Goal: Task Accomplishment & Management: Use online tool/utility

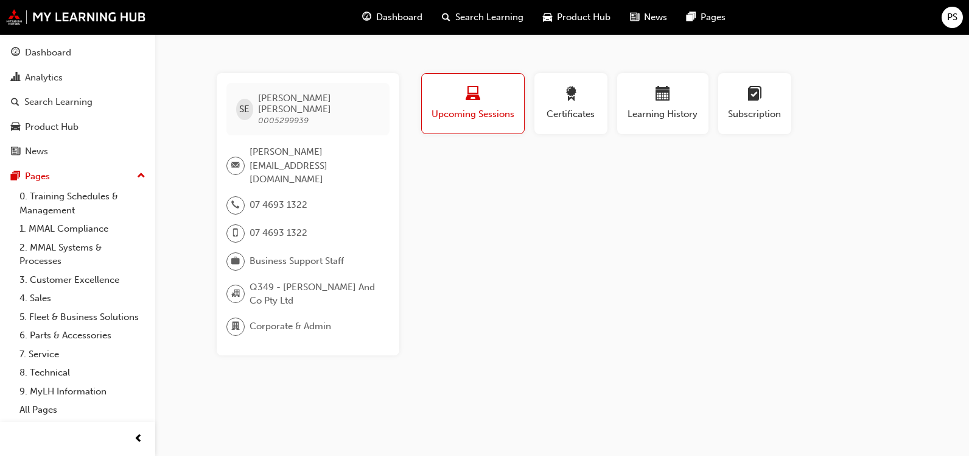
click at [465, 110] on span "Upcoming Sessions" at bounding box center [473, 114] width 84 height 14
click at [600, 110] on button "Certificates" at bounding box center [571, 103] width 73 height 61
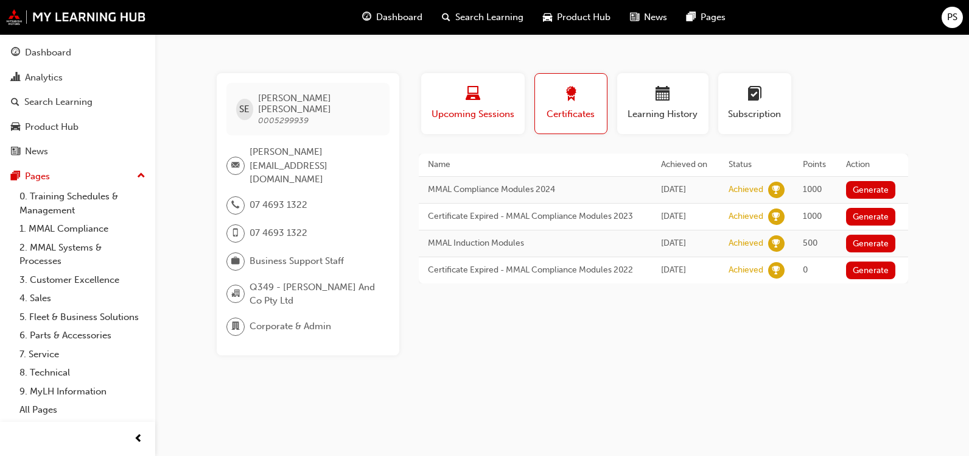
click at [485, 114] on span "Upcoming Sessions" at bounding box center [473, 114] width 85 height 14
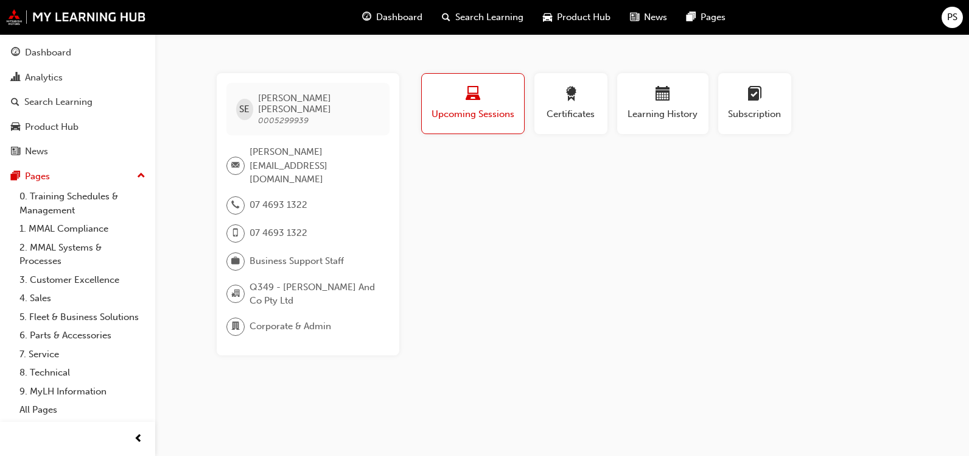
click at [952, 18] on span "PS" at bounding box center [953, 17] width 10 height 14
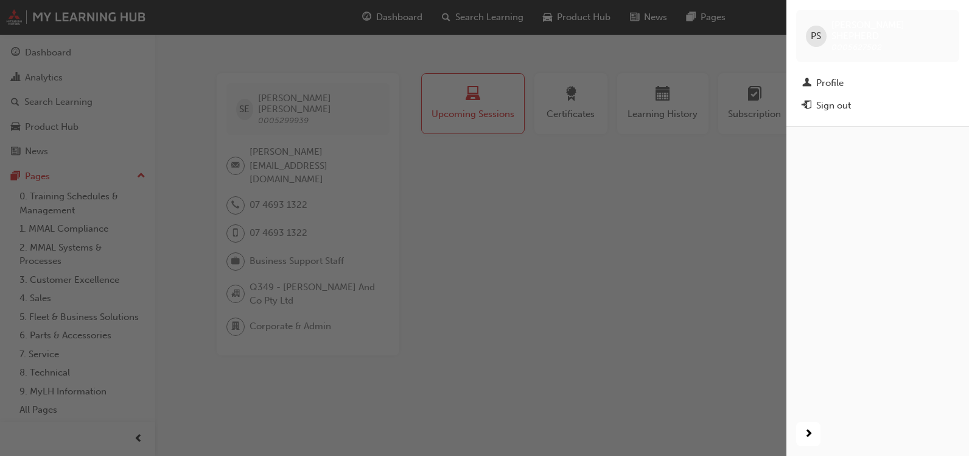
click at [811, 31] on span "PS" at bounding box center [816, 36] width 10 height 14
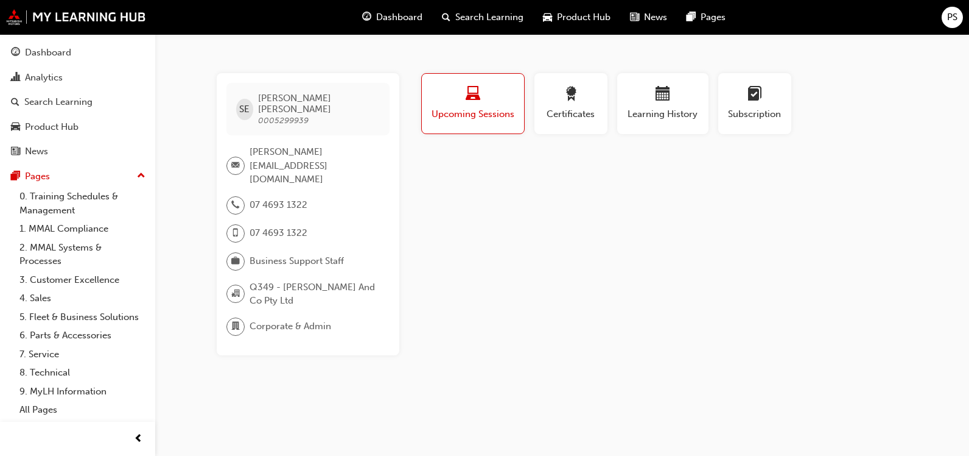
click at [948, 20] on span "PS" at bounding box center [953, 17] width 10 height 14
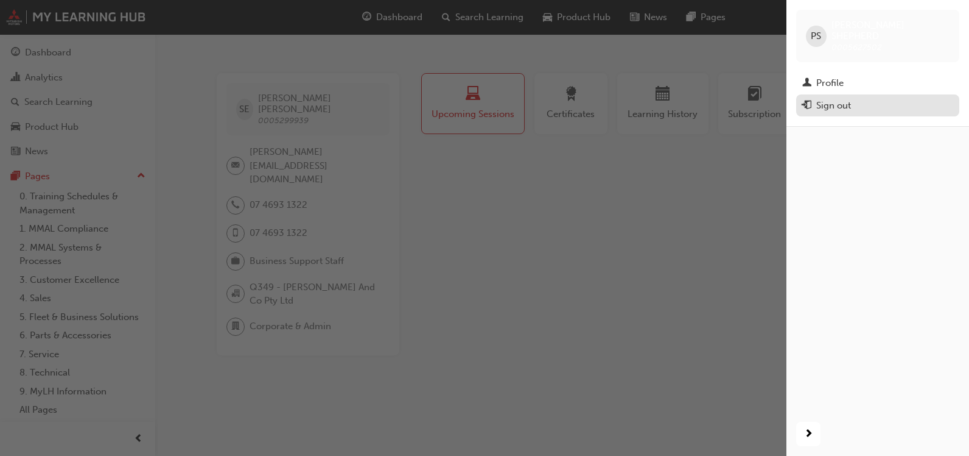
click at [859, 98] on div "Sign out" at bounding box center [878, 105] width 151 height 15
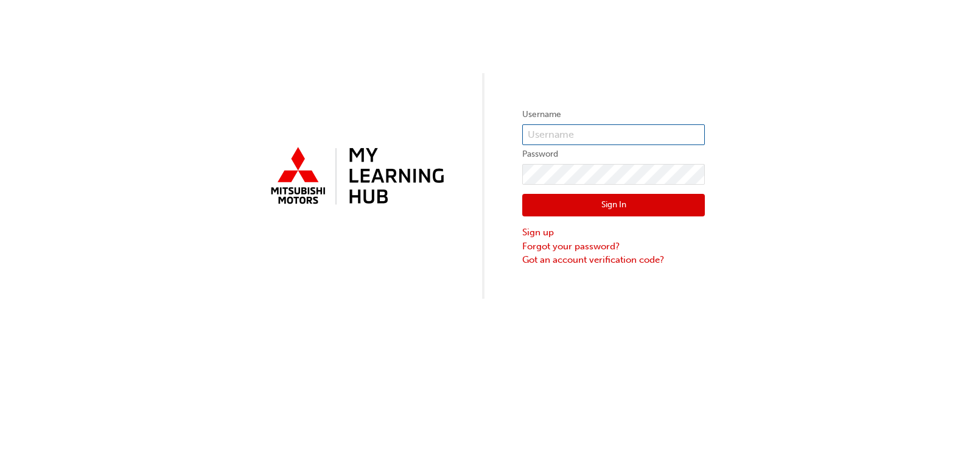
type input "paul@lindenbergco.com.au"
click at [603, 208] on button "Sign In" at bounding box center [614, 205] width 183 height 23
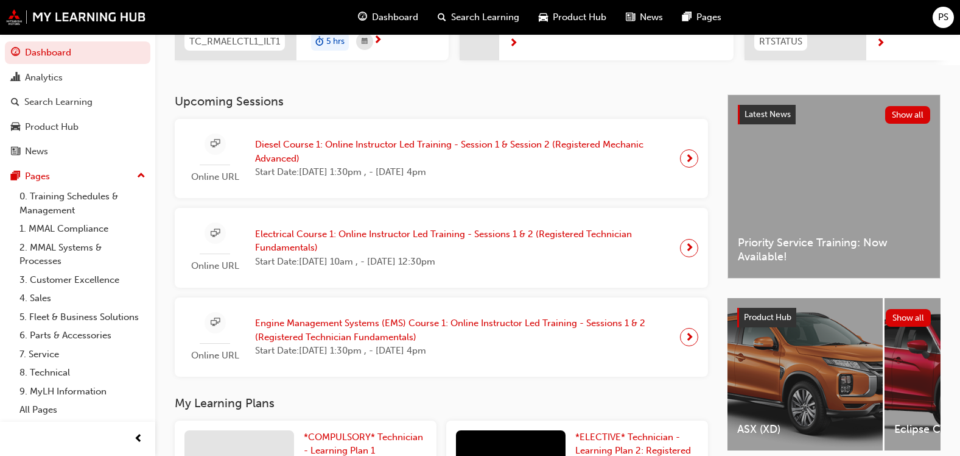
scroll to position [183, 0]
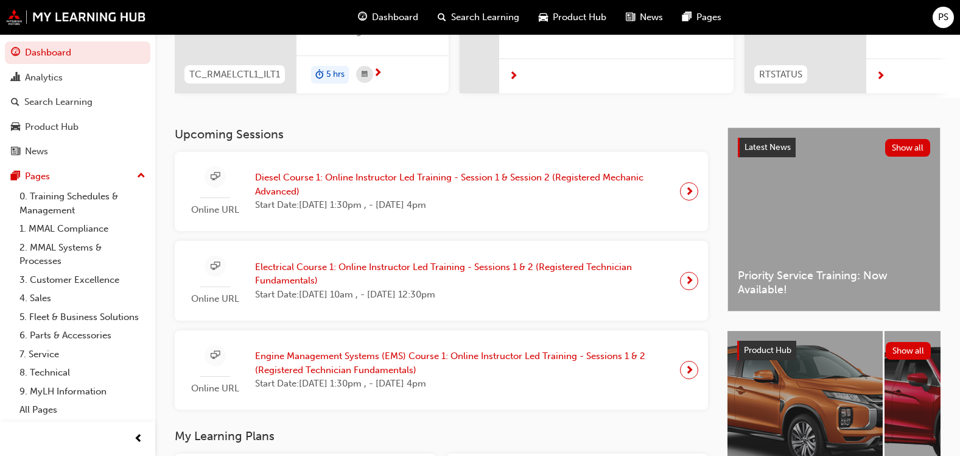
click at [688, 195] on span "next-icon" at bounding box center [689, 191] width 9 height 17
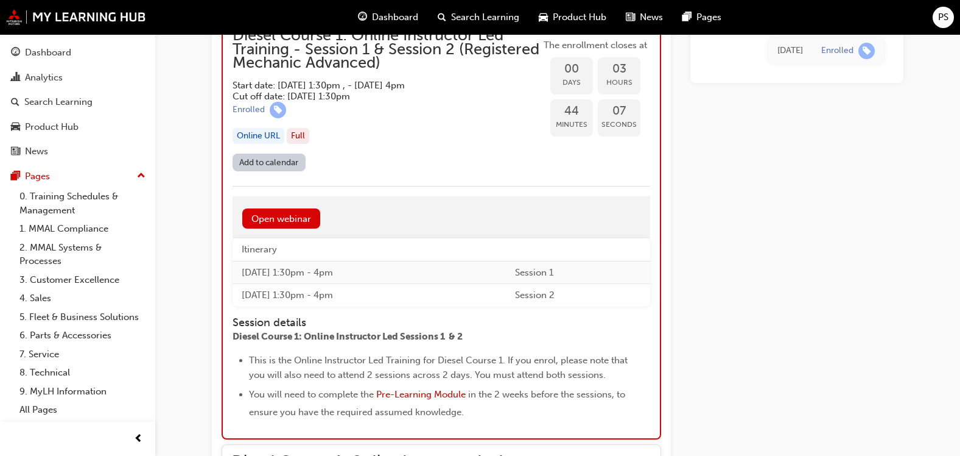
scroll to position [1240, 0]
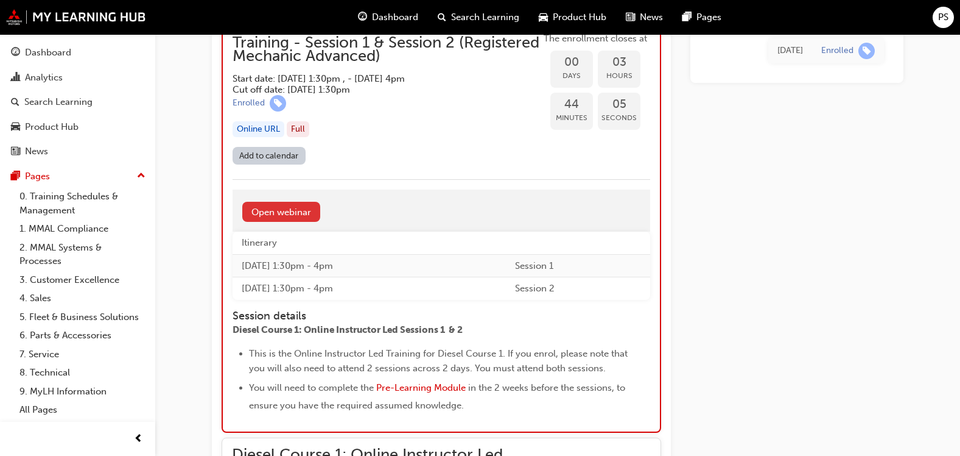
click at [264, 214] on link "Open webinar" at bounding box center [281, 212] width 78 height 20
